Goal: Register for event/course

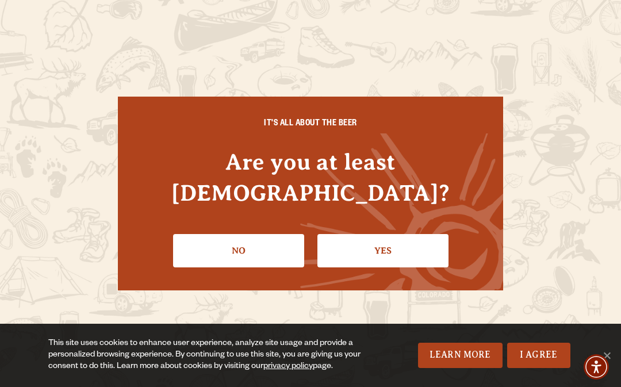
click at [389, 234] on link "Yes" at bounding box center [382, 250] width 131 height 33
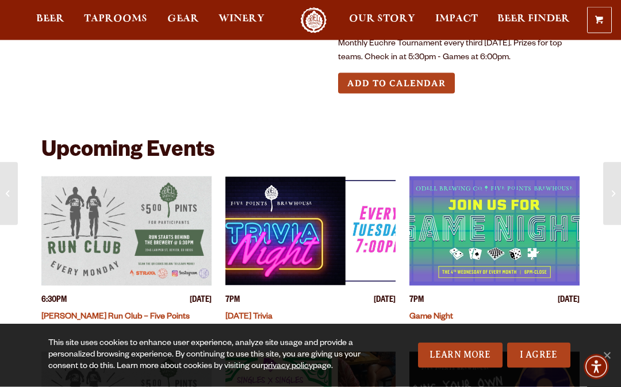
scroll to position [190, 0]
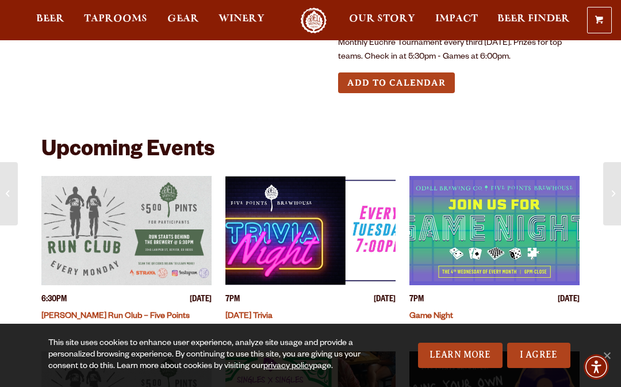
click at [559, 368] on link "I Agree" at bounding box center [538, 355] width 63 height 25
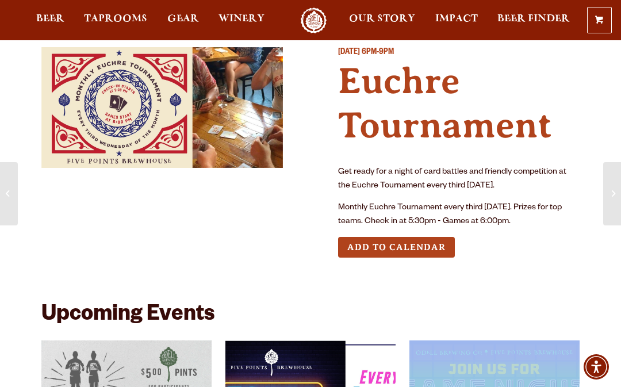
scroll to position [22, 0]
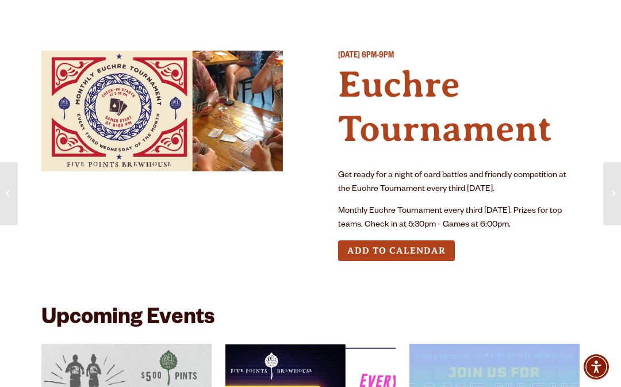
click at [170, 129] on img at bounding box center [161, 111] width 241 height 121
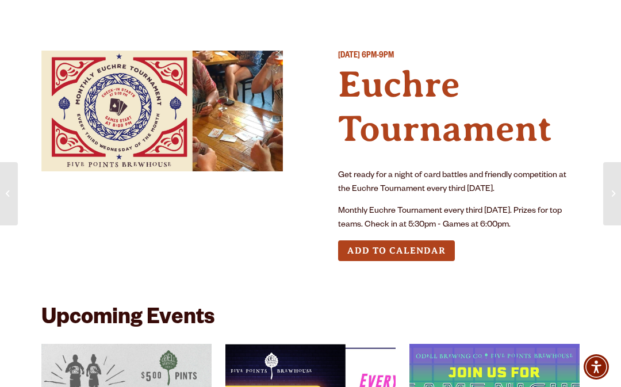
click at [228, 135] on img at bounding box center [161, 111] width 241 height 121
click at [226, 115] on img at bounding box center [161, 111] width 241 height 121
click at [166, 128] on img at bounding box center [161, 111] width 241 height 121
click at [224, 117] on img at bounding box center [161, 111] width 241 height 121
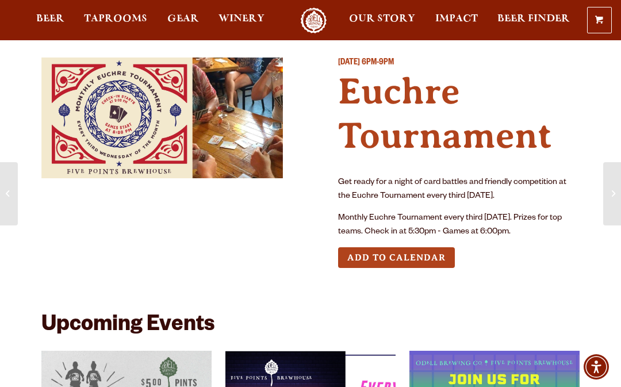
scroll to position [0, 0]
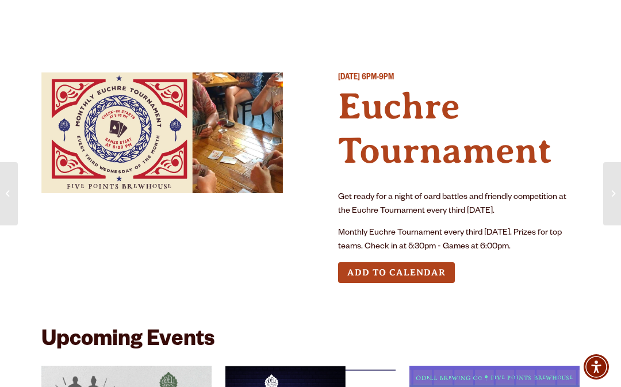
click at [425, 262] on button "Add to Calendar" at bounding box center [396, 272] width 117 height 21
click at [123, 139] on img at bounding box center [161, 132] width 241 height 121
click at [240, 141] on img at bounding box center [161, 132] width 241 height 121
click at [155, 145] on img at bounding box center [161, 132] width 241 height 121
click at [223, 149] on img at bounding box center [161, 132] width 241 height 121
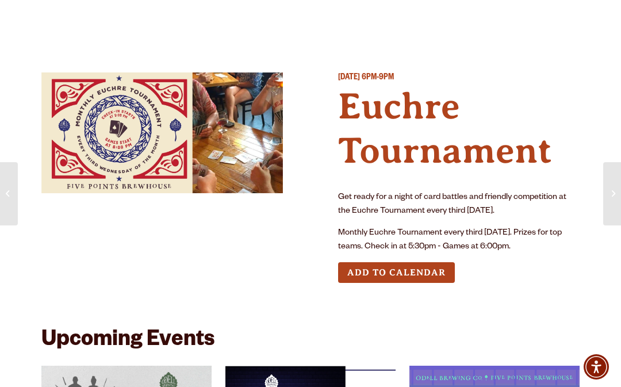
click at [190, 153] on img at bounding box center [161, 132] width 241 height 121
